Goal: Book appointment/travel/reservation

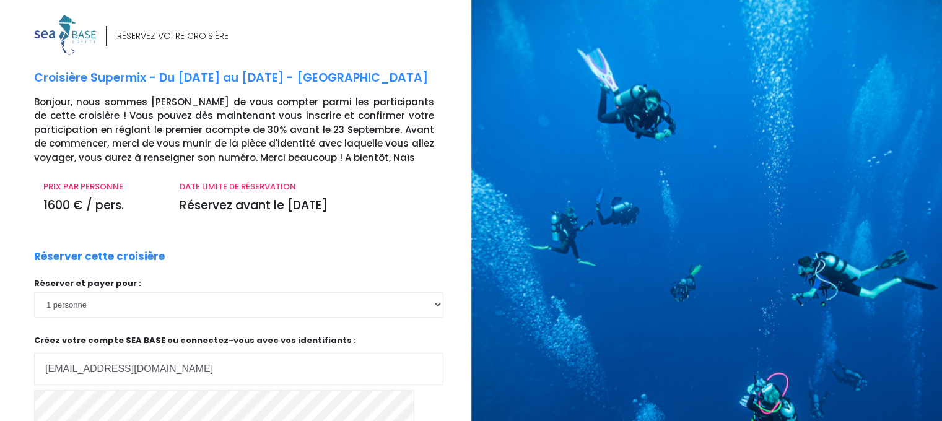
type input "[EMAIL_ADDRESS][DOMAIN_NAME]"
click at [454, 382] on form "Réserver cette croisière Réserver et payer pour : 1 personne 2 personnes Votre …" at bounding box center [248, 371] width 428 height 244
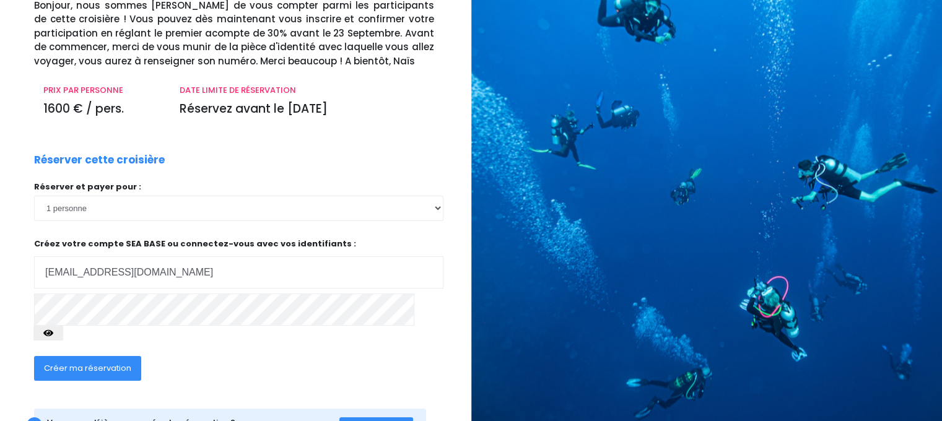
scroll to position [99, 0]
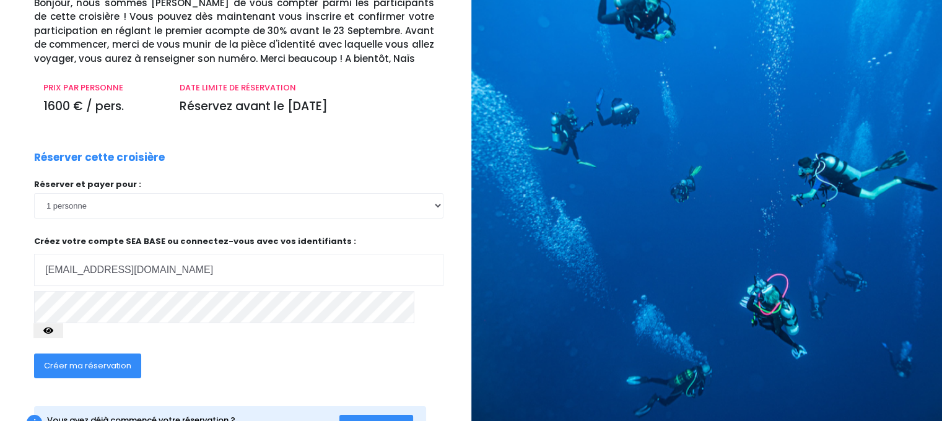
click at [53, 331] on icon "button" at bounding box center [48, 331] width 10 height 0
click at [116, 360] on span "Créer ma réservation" at bounding box center [87, 366] width 87 height 12
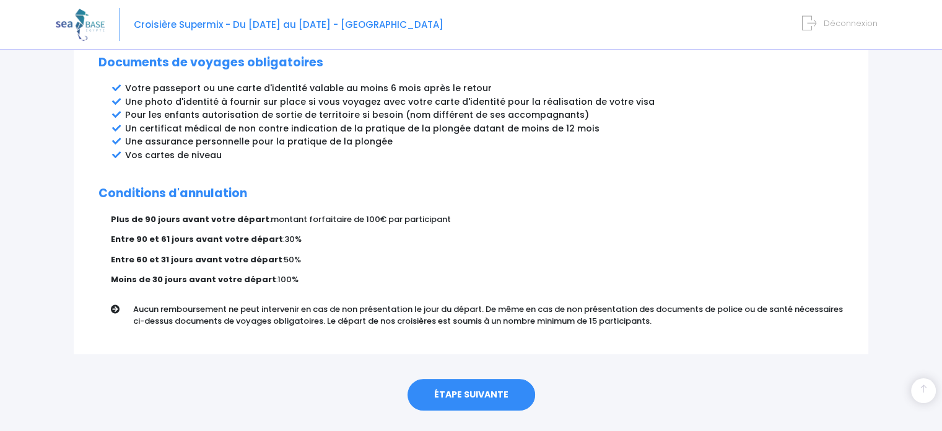
scroll to position [689, 0]
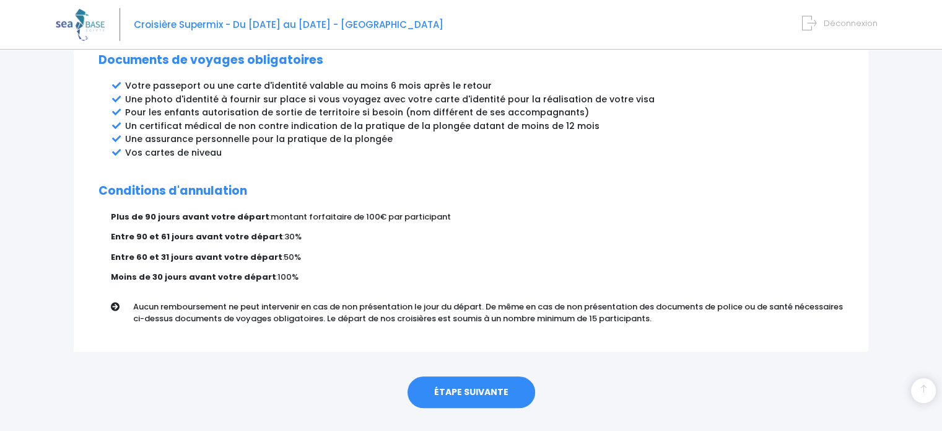
click at [491, 376] on link "ÉTAPE SUIVANTE" at bounding box center [472, 392] width 128 height 32
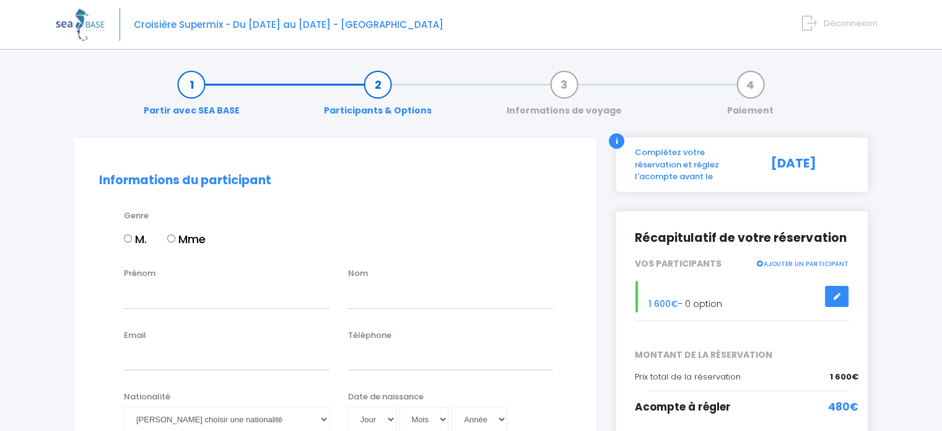
click at [172, 238] on input "Mme" at bounding box center [171, 238] width 8 height 8
radio input "true"
click at [159, 292] on input "Prénom" at bounding box center [227, 295] width 206 height 25
type input "[PERSON_NAME]"
click at [362, 294] on input "text" at bounding box center [451, 295] width 206 height 25
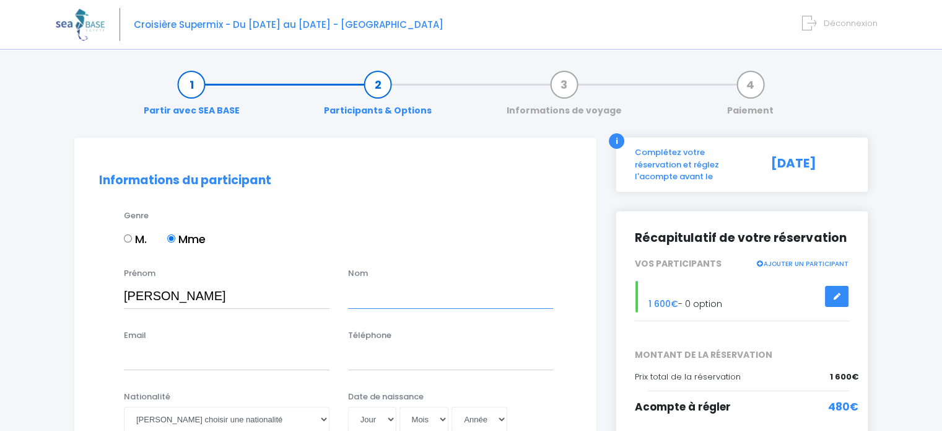
type input "ROUSSEL"
click at [235, 349] on input "Email" at bounding box center [227, 357] width 206 height 25
type input "[EMAIL_ADDRESS][DOMAIN_NAME]"
click at [359, 351] on input "Téléphone" at bounding box center [451, 357] width 206 height 25
type input "06 63 89 09 63"
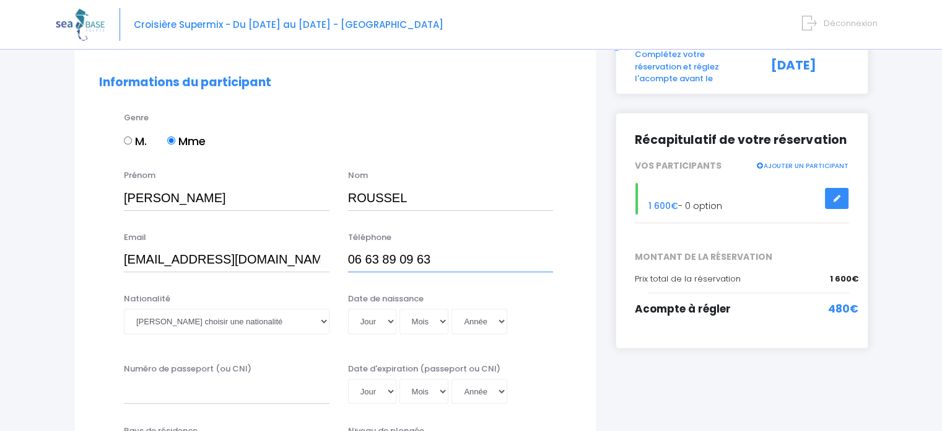
scroll to position [99, 0]
click at [326, 317] on select "Veuillez choisir une nationalité Afghane Albanaise Algerienne Allemande America…" at bounding box center [227, 319] width 206 height 25
select select "Française"
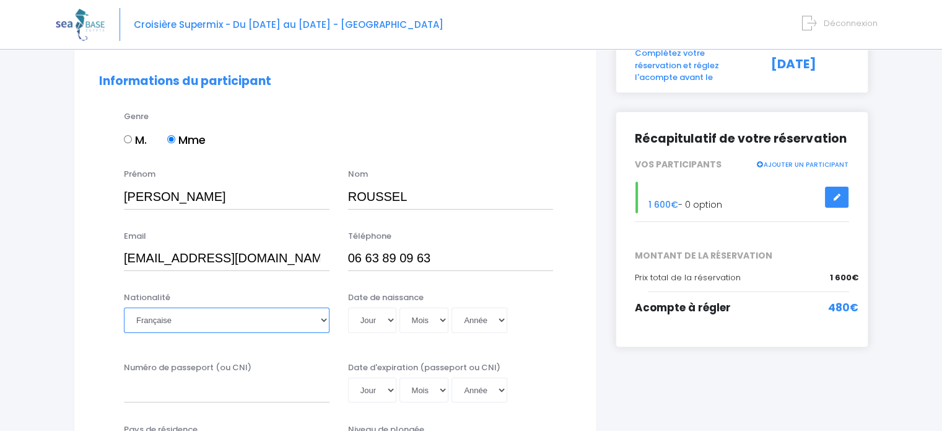
click at [124, 307] on select "Veuillez choisir une nationalité Afghane Albanaise Algerienne Allemande America…" at bounding box center [227, 319] width 206 height 25
click at [390, 320] on select "Jour 01 02 03 04 05 06 07 08 09 10 11 12 13 14 15 16 17 18 19 20 21 22 23 24 25…" at bounding box center [372, 319] width 48 height 25
select select "18"
click at [348, 307] on select "Jour 01 02 03 04 05 06 07 08 09 10 11 12 13 14 15 16 17 18 19 20 21 22 23 24 25…" at bounding box center [372, 319] width 48 height 25
click at [442, 321] on select "Mois 01 02 03 04 05 06 07 08 09 10 11 12" at bounding box center [425, 319] width 50 height 25
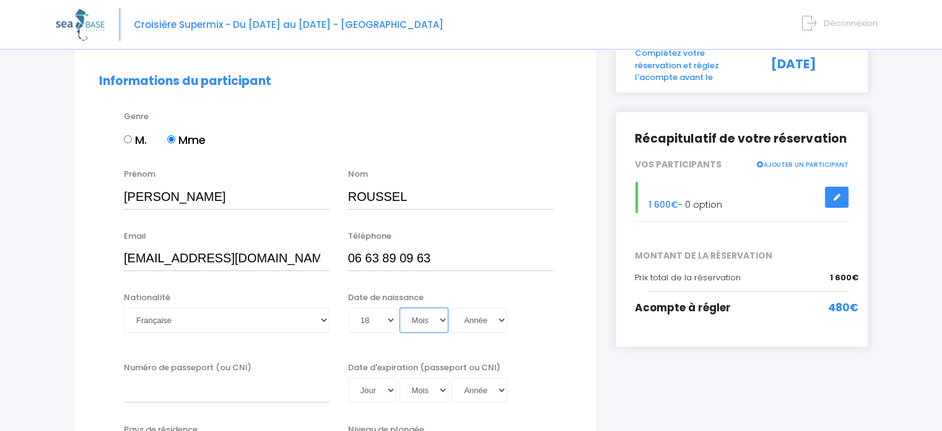
select select "08"
click at [400, 307] on select "Mois 01 02 03 04 05 06 07 08 09 10 11 12" at bounding box center [425, 319] width 50 height 25
click at [498, 321] on select "Année 2045 2044 2043 2042 2041 2040 2039 2038 2037 2036 2035 2034 2033 2032 203…" at bounding box center [480, 319] width 56 height 25
select select "1963"
click at [452, 307] on select "Année 2045 2044 2043 2042 2041 2040 2039 2038 2037 2036 2035 2034 2033 2032 203…" at bounding box center [480, 319] width 56 height 25
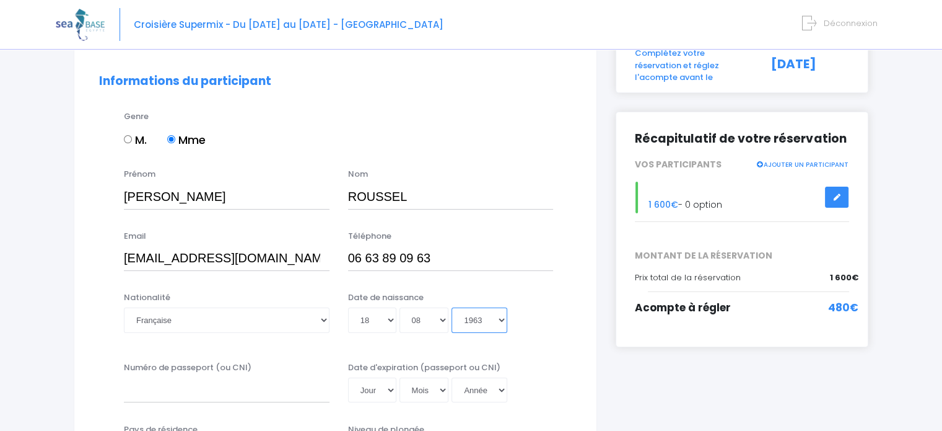
type input "1963-08-18"
click at [275, 386] on input "Numéro de passeport (ou CNI)" at bounding box center [227, 389] width 206 height 25
type input "25CA71558"
click at [393, 395] on select "Jour 01 02 03 04 05 06 07 08 09 10 11 12 13 14 15 16 17 18 19 20 21 22 23 24 25…" at bounding box center [372, 389] width 48 height 25
select select "04"
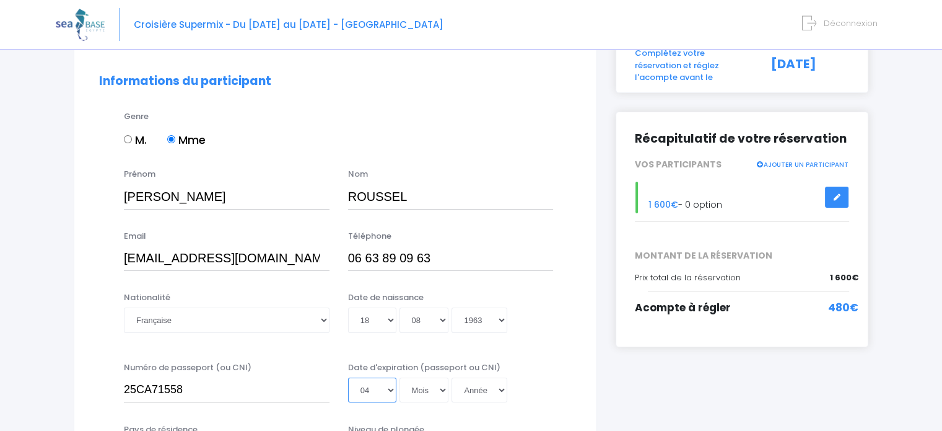
click at [348, 377] on select "Jour 01 02 03 04 05 06 07 08 09 10 11 12 13 14 15 16 17 18 19 20 21 22 23 24 25…" at bounding box center [372, 389] width 48 height 25
click at [442, 388] on select "Mois 01 02 03 04 05 06 07 08 09 10 11 12" at bounding box center [425, 389] width 50 height 25
select select "03"
click at [400, 377] on select "Mois 01 02 03 04 05 06 07 08 09 10 11 12" at bounding box center [425, 389] width 50 height 25
click at [499, 388] on select "Année 2045 2044 2043 2042 2041 2040 2039 2038 2037 2036 2035 2034 2033 2032 203…" at bounding box center [480, 389] width 56 height 25
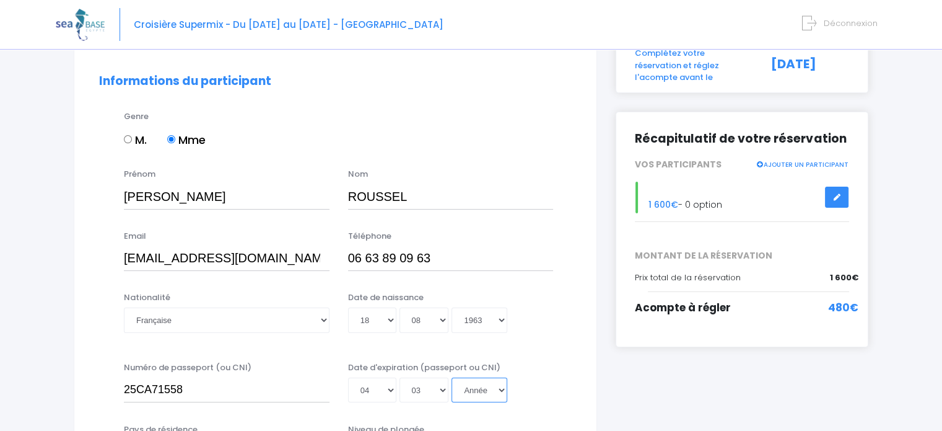
select select "2035"
click at [452, 377] on select "Année 2045 2044 2043 2042 2041 2040 2039 2038 2037 2036 2035 2034 2033 2032 203…" at bounding box center [480, 389] width 56 height 25
type input "2035-03-04"
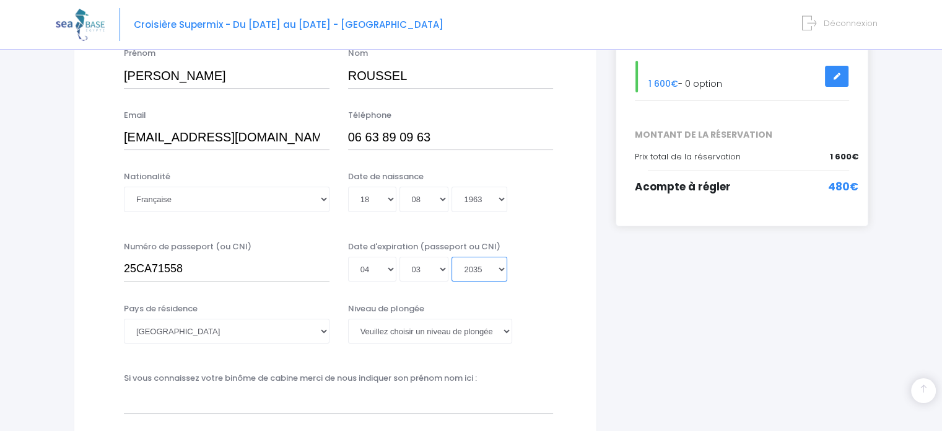
scroll to position [223, 0]
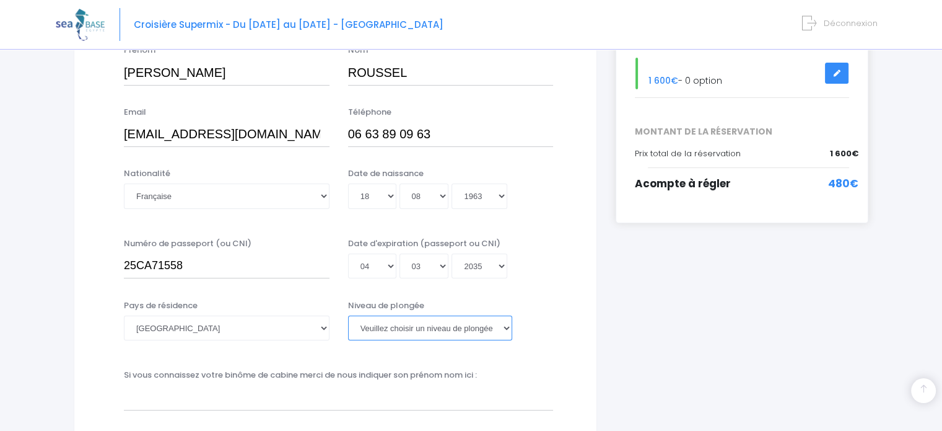
click at [507, 328] on select "Veuillez choisir un niveau de plongée Non plongeur Junior OW diver Adventure OW…" at bounding box center [430, 327] width 164 height 25
select select "N3"
click at [348, 315] on select "Veuillez choisir un niveau de plongée Non plongeur Junior OW diver Adventure OW…" at bounding box center [430, 327] width 164 height 25
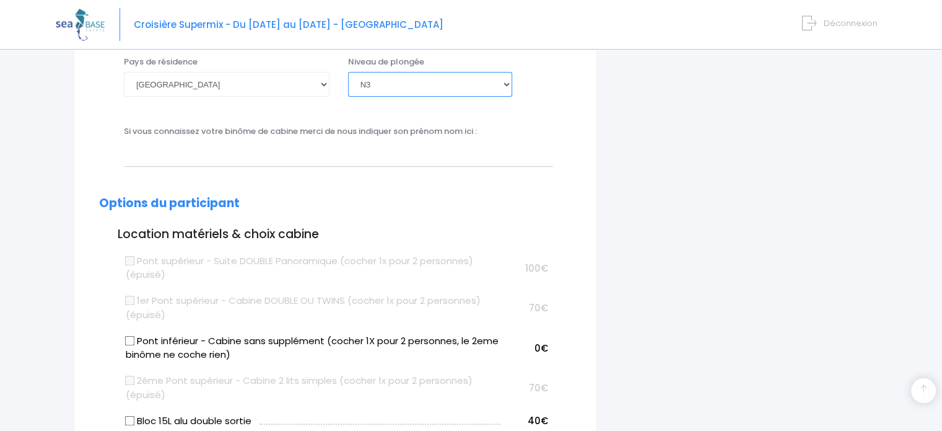
scroll to position [496, 0]
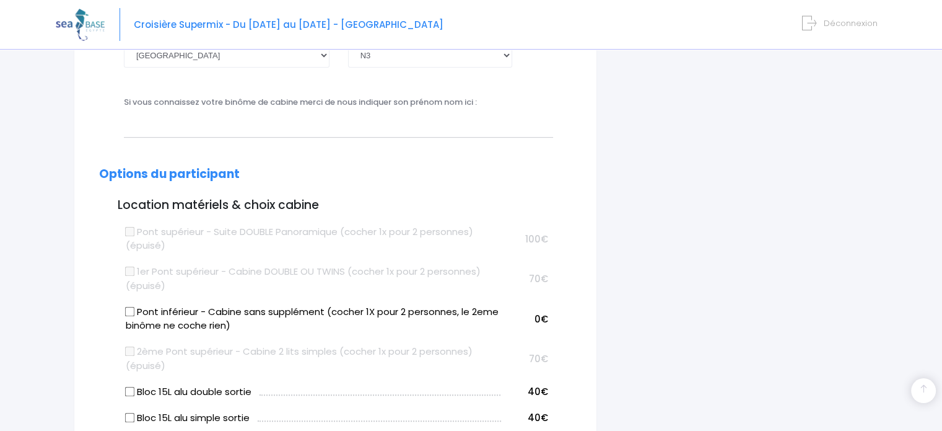
click at [131, 310] on input "Pont inférieur - Cabine sans supplément (cocher 1X pour 2 personnes, le 2eme bi…" at bounding box center [130, 311] width 10 height 10
checkbox input "true"
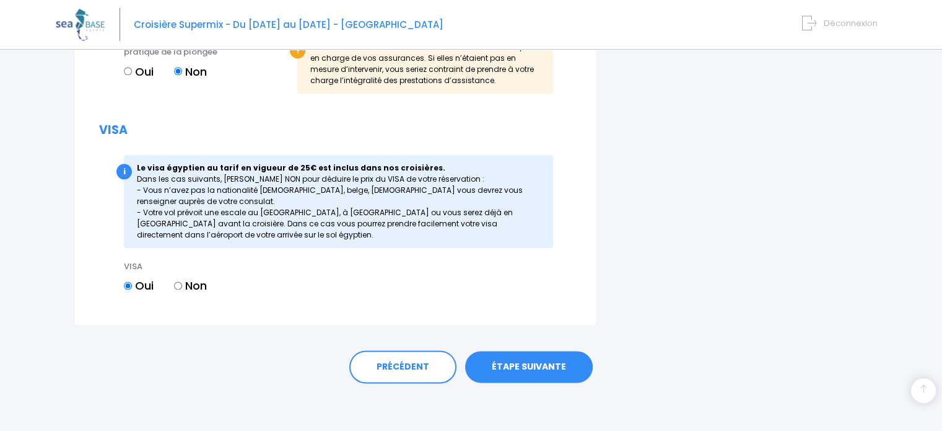
scroll to position [1507, 0]
click at [553, 367] on link "ÉTAPE SUIVANTE" at bounding box center [529, 367] width 128 height 32
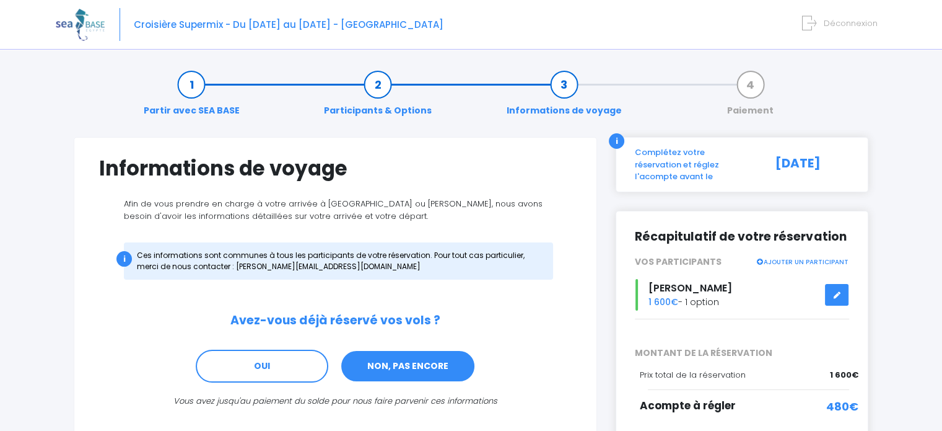
click at [386, 363] on link "NON, PAS ENCORE" at bounding box center [408, 365] width 136 height 33
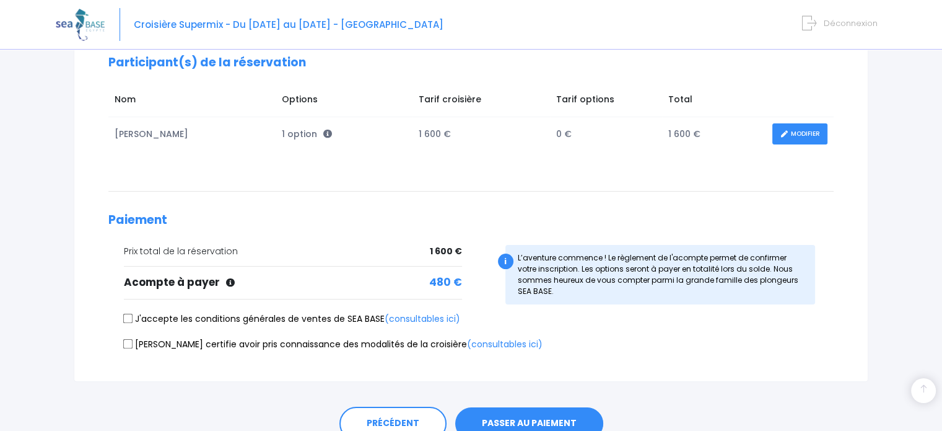
scroll to position [198, 0]
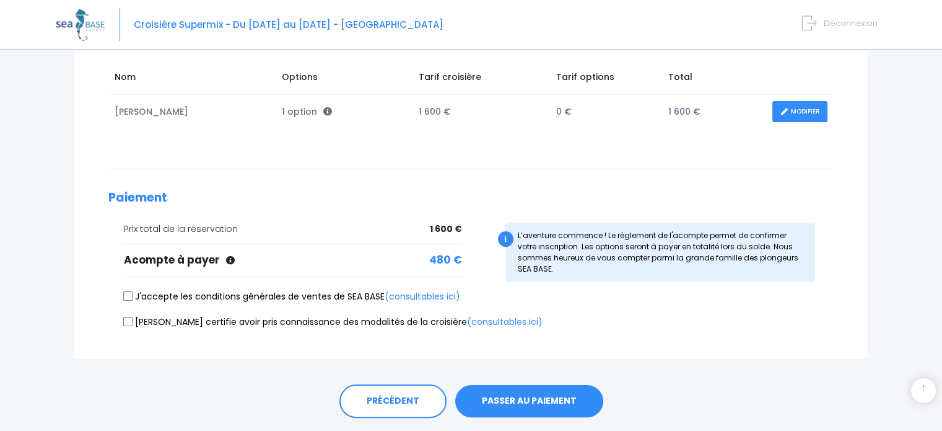
click at [128, 294] on input "J'accepte les conditions générales de ventes de SEA BASE (consultables ici)" at bounding box center [128, 296] width 10 height 10
checkbox input "true"
click at [128, 321] on input "Je certifie avoir pris connaissance des modalités de la croisière (consultables…" at bounding box center [128, 321] width 10 height 10
checkbox input "true"
click at [572, 398] on button "PASSER AU PAIEMENT" at bounding box center [529, 401] width 148 height 32
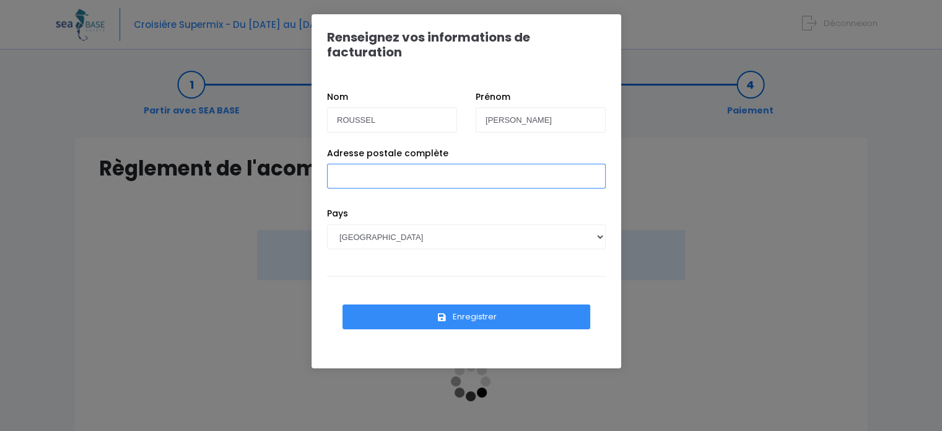
click at [364, 164] on input "Adresse postale complète" at bounding box center [466, 176] width 279 height 25
type input "[STREET_ADDRESS][PERSON_NAME] Volvestre"
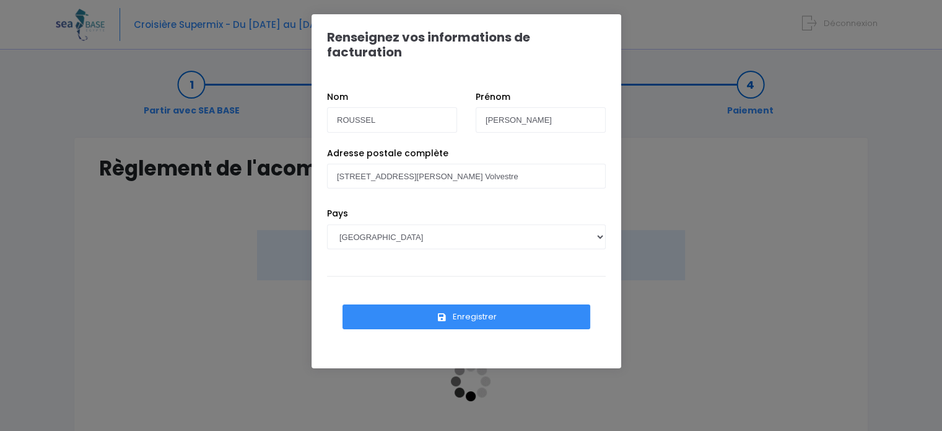
scroll to position [0, 0]
click at [427, 304] on button "Enregistrer" at bounding box center [467, 316] width 248 height 25
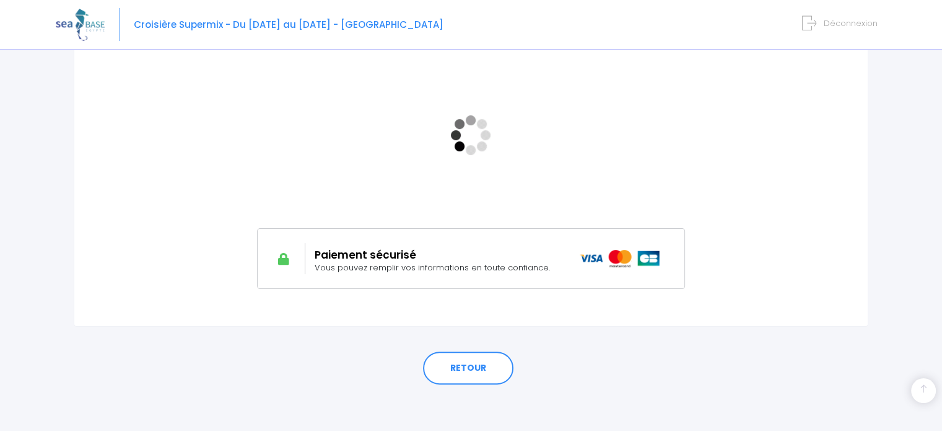
scroll to position [248, 0]
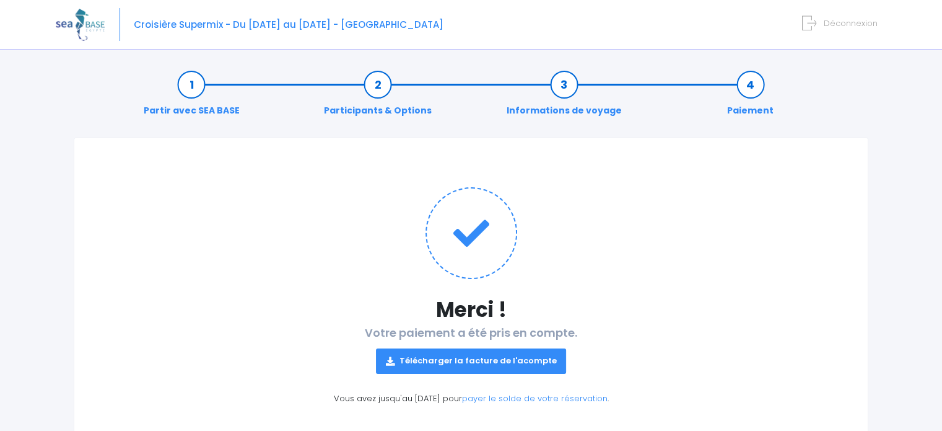
click at [682, 222] on h1 at bounding box center [471, 233] width 744 height 92
click at [534, 359] on link "Télécharger la facture de l'acompte" at bounding box center [471, 360] width 191 height 25
